Goal: Find specific page/section: Find specific page/section

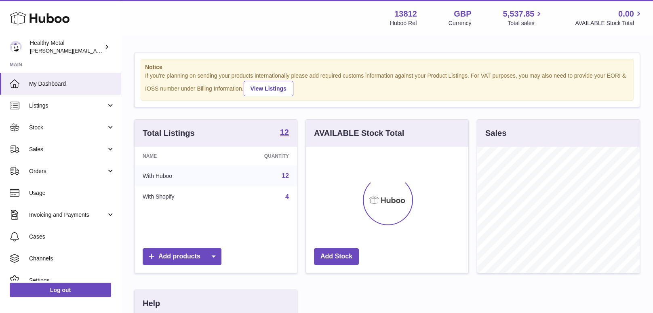
scroll to position [126, 163]
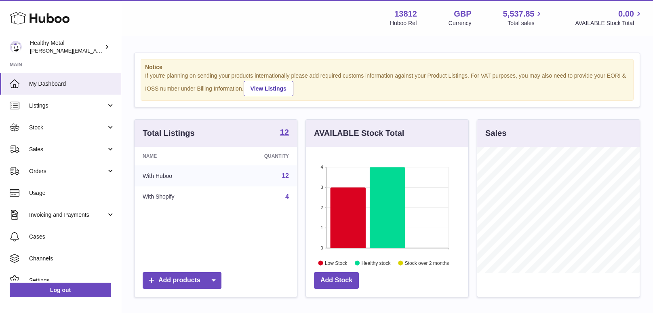
click at [151, 41] on div "Notice If you're planning on sending your products internationally please add r…" at bounding box center [387, 259] width 532 height 447
click at [77, 196] on span "Usage" at bounding box center [72, 193] width 86 height 8
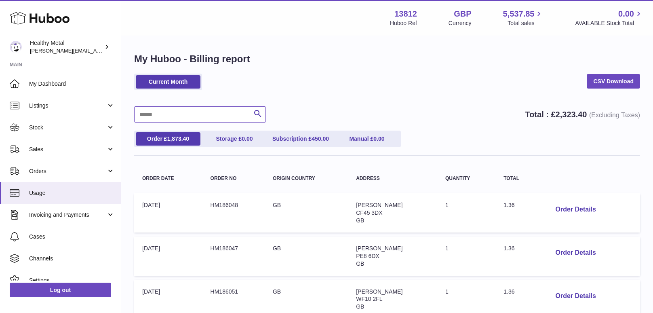
click at [196, 116] on input "text" at bounding box center [200, 114] width 132 height 16
type input "*"
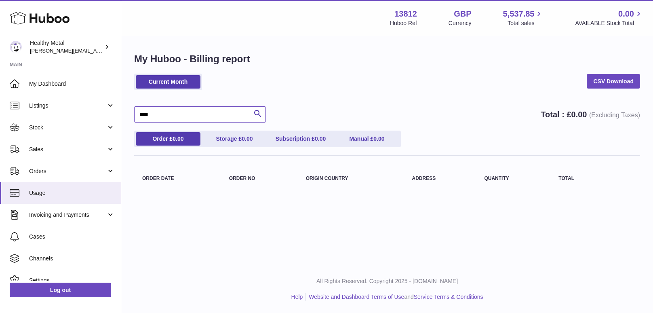
type input "****"
